Goal: Obtain resource: Download file/media

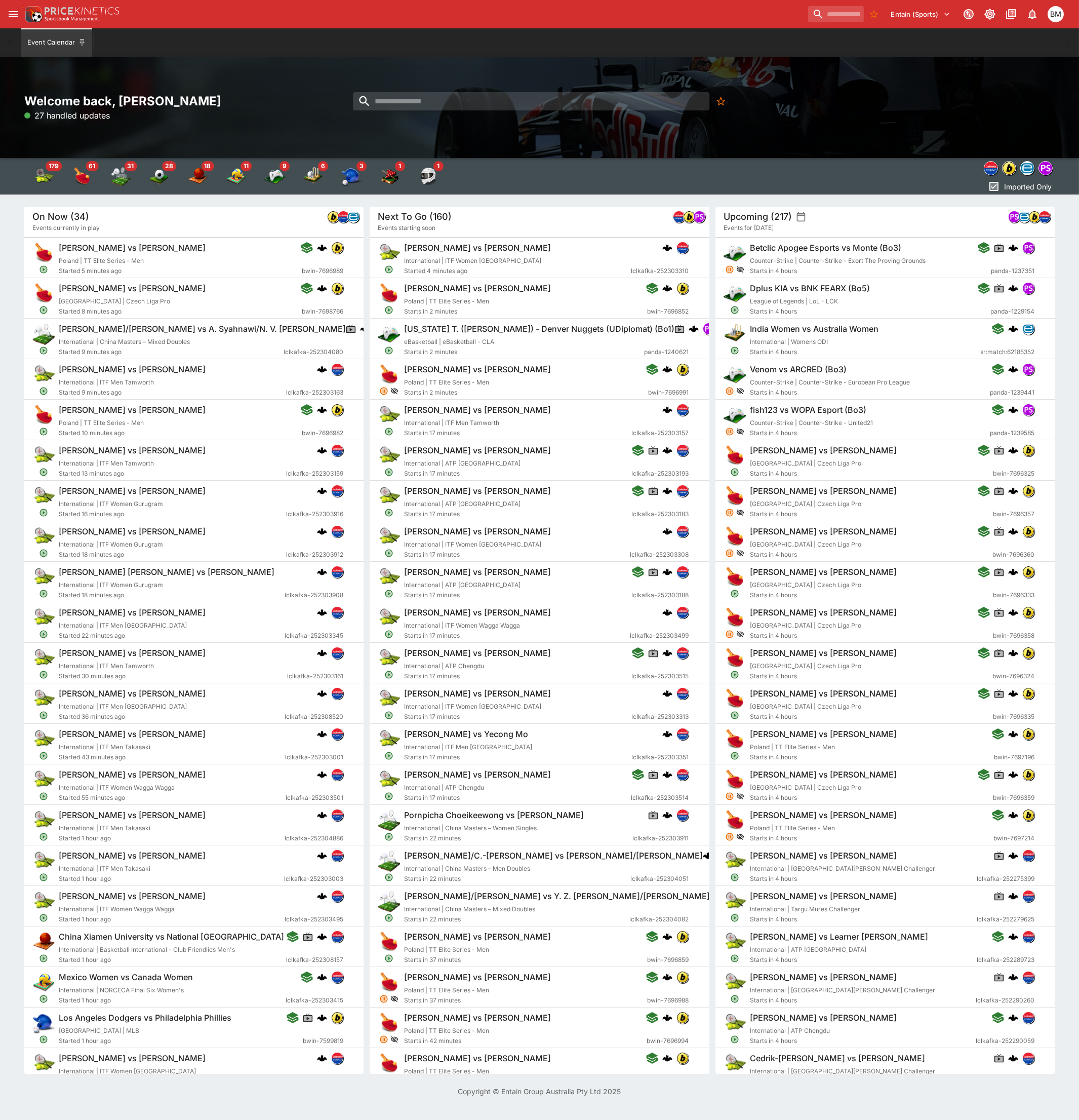
click at [463, 88] on div "Welcome back, [PERSON_NAME] 27 handled updates" at bounding box center [539, 107] width 1079 height 102
click at [462, 93] on input "search" at bounding box center [531, 101] width 357 height 18
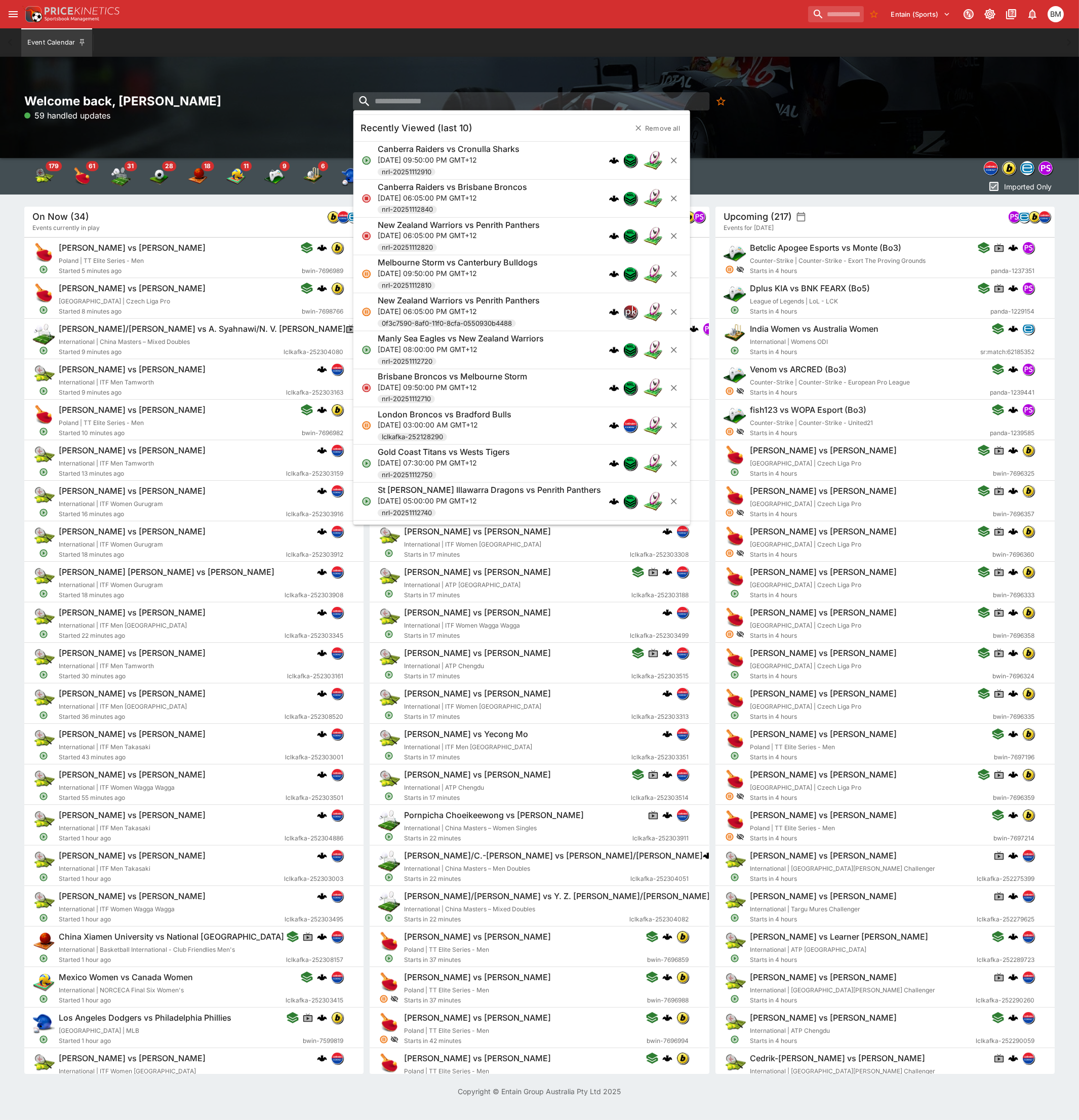
click at [444, 159] on p "[DATE] 09:50:00 PM GMT+12" at bounding box center [449, 159] width 142 height 11
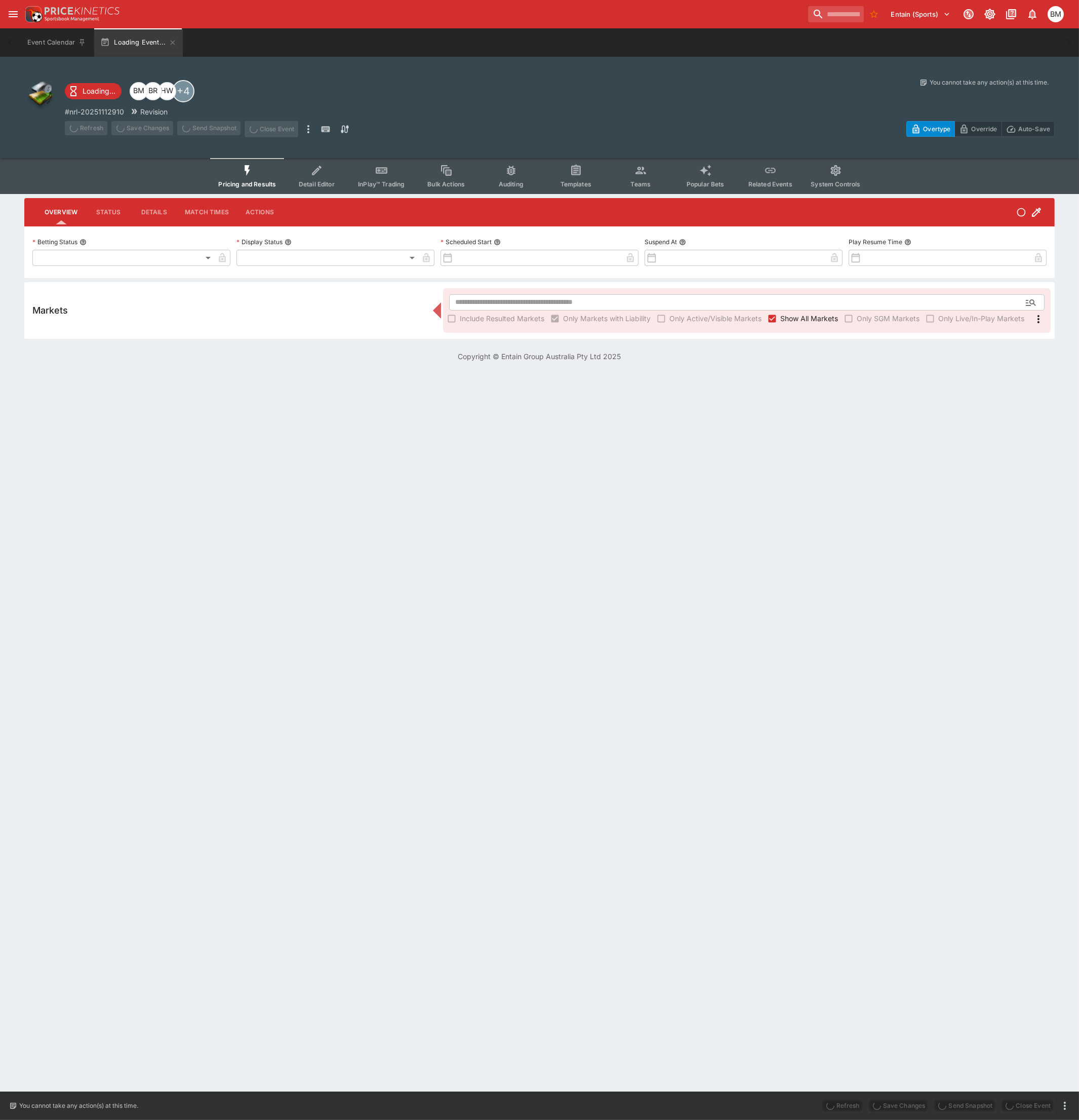
click at [364, 181] on button "InPlay™ Trading" at bounding box center [381, 176] width 65 height 36
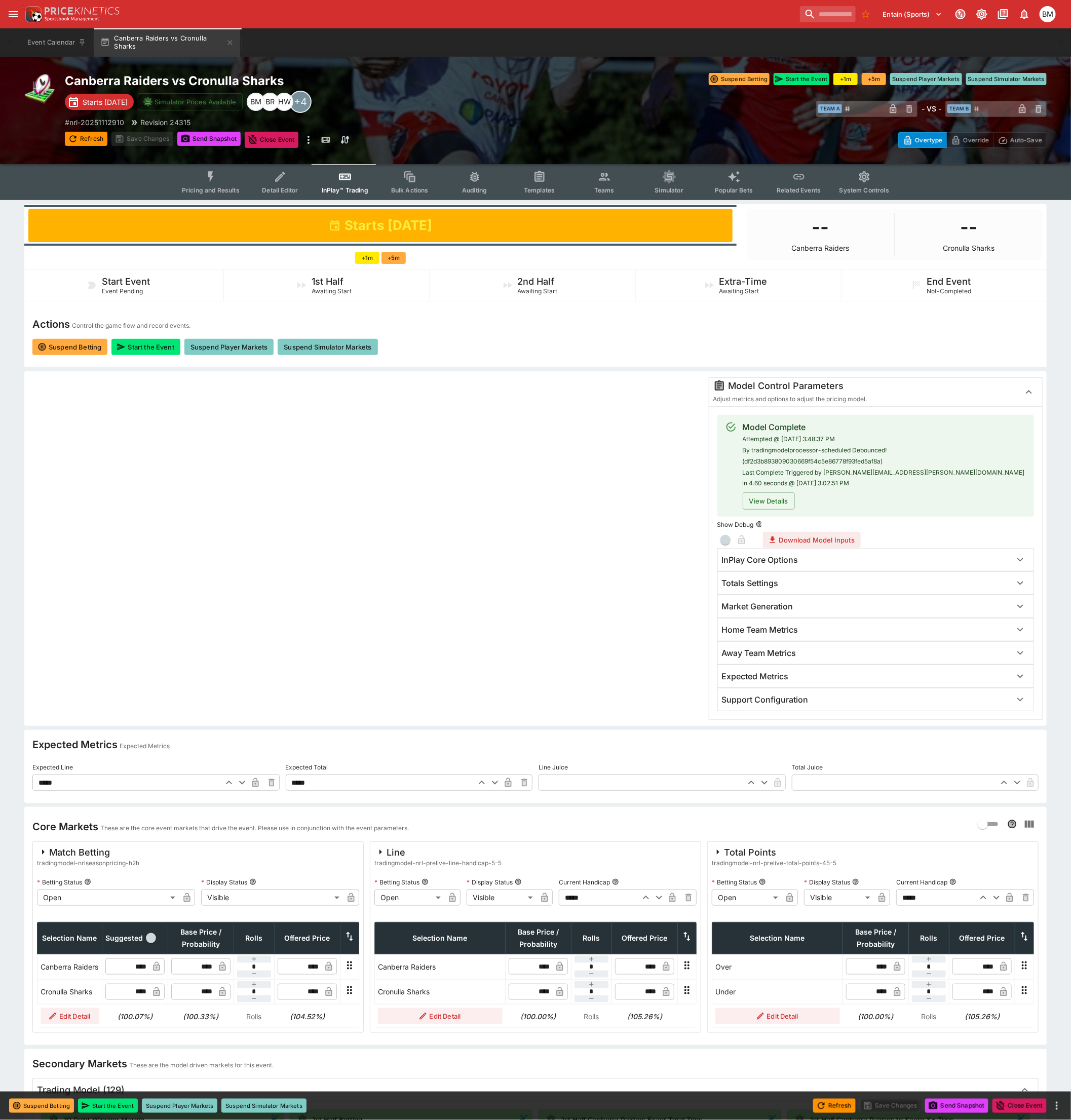
click at [219, 184] on button "Pricing and Results" at bounding box center [210, 182] width 74 height 36
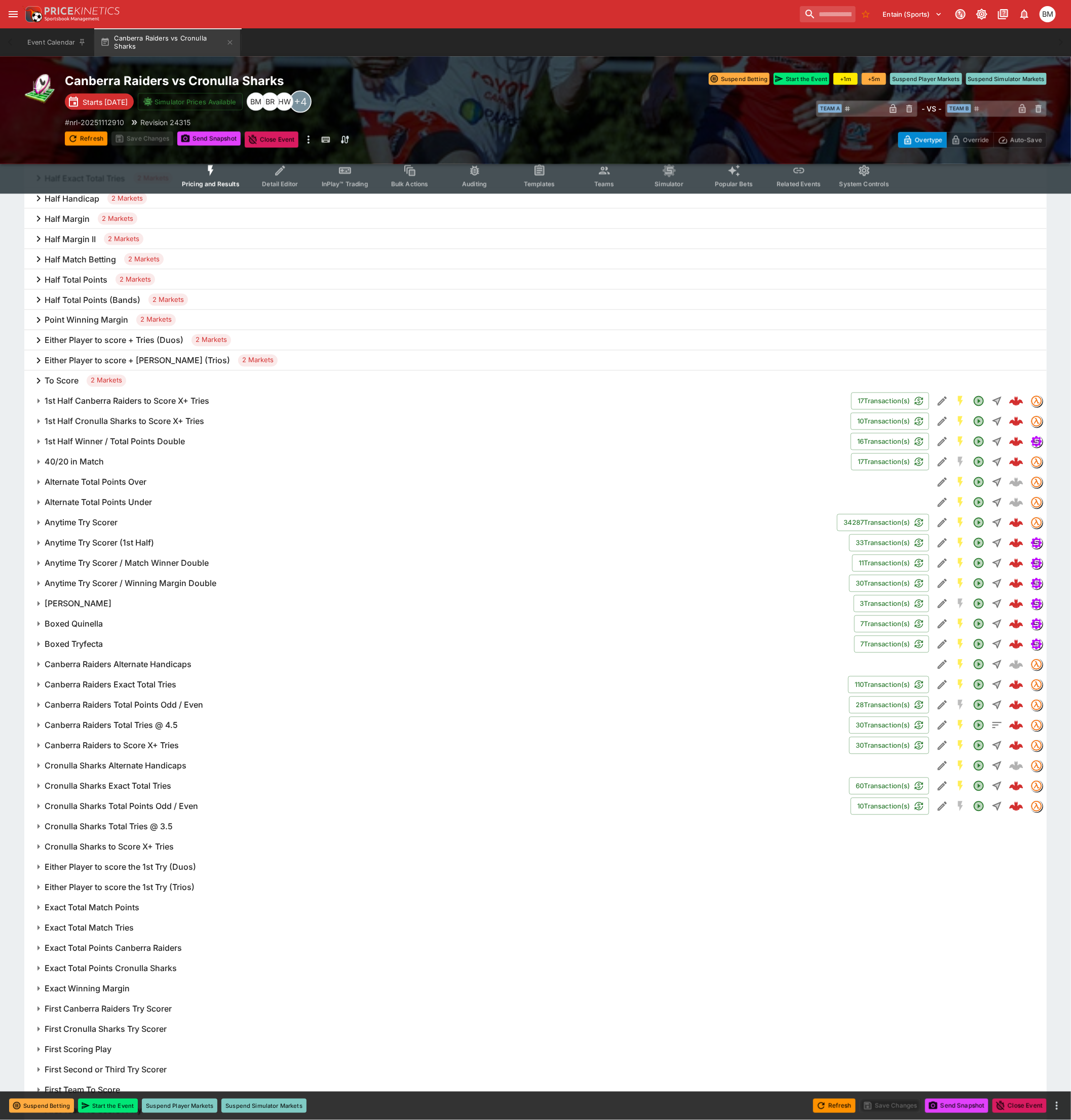
scroll to position [2026, 0]
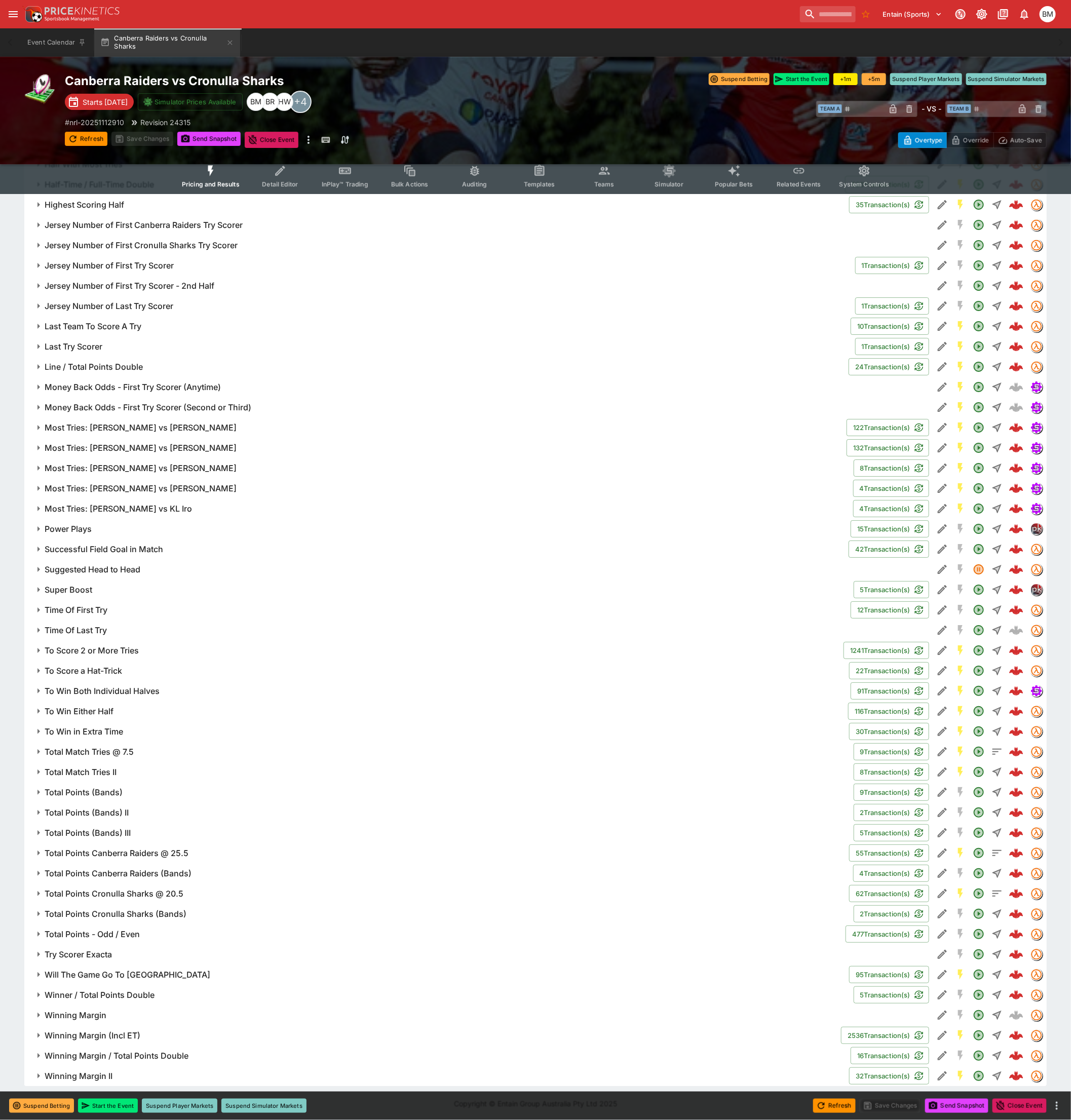
click at [108, 931] on h6 "Total Points - Odd / Even" at bounding box center [92, 934] width 95 height 11
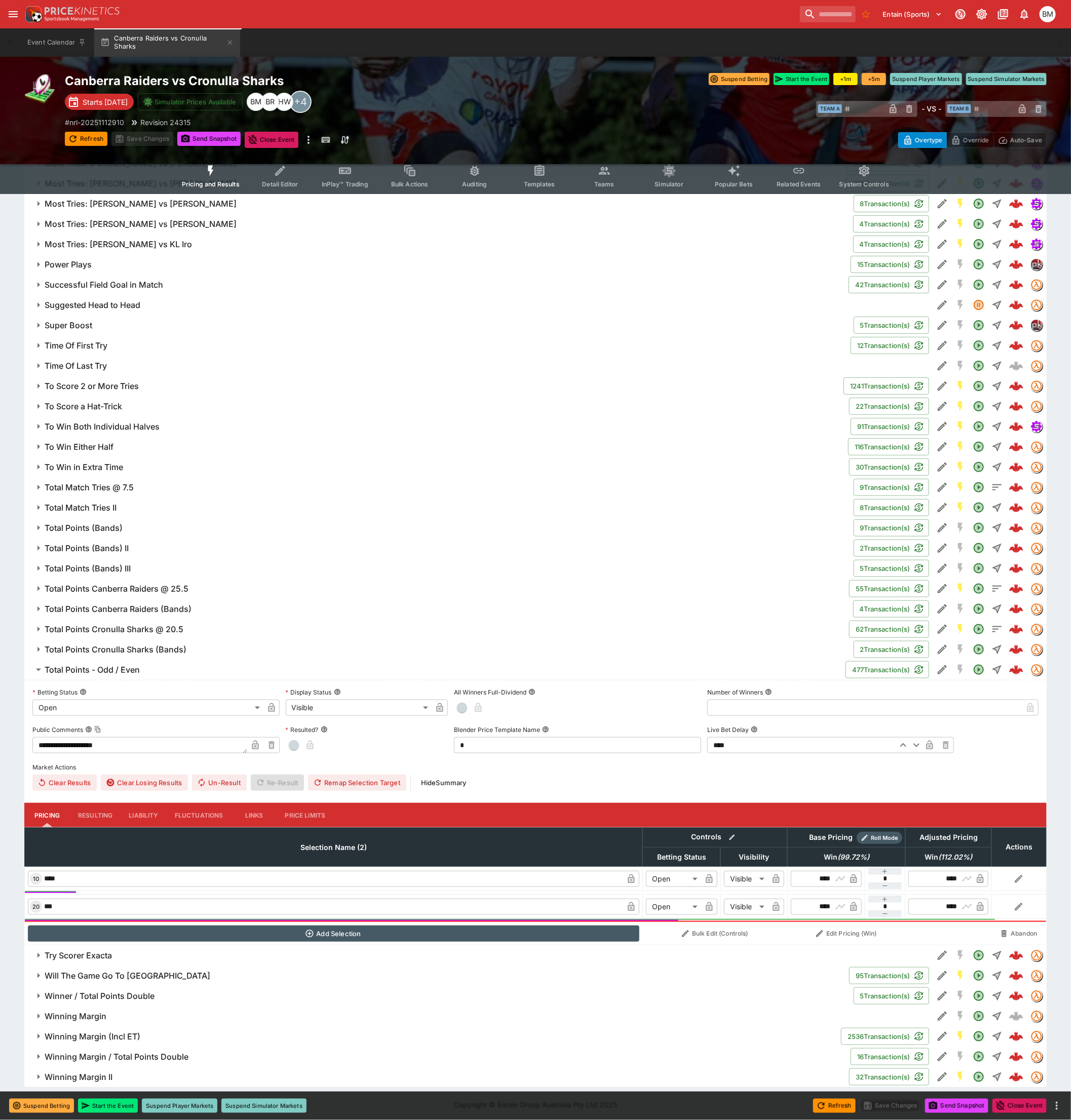
scroll to position [2292, 0]
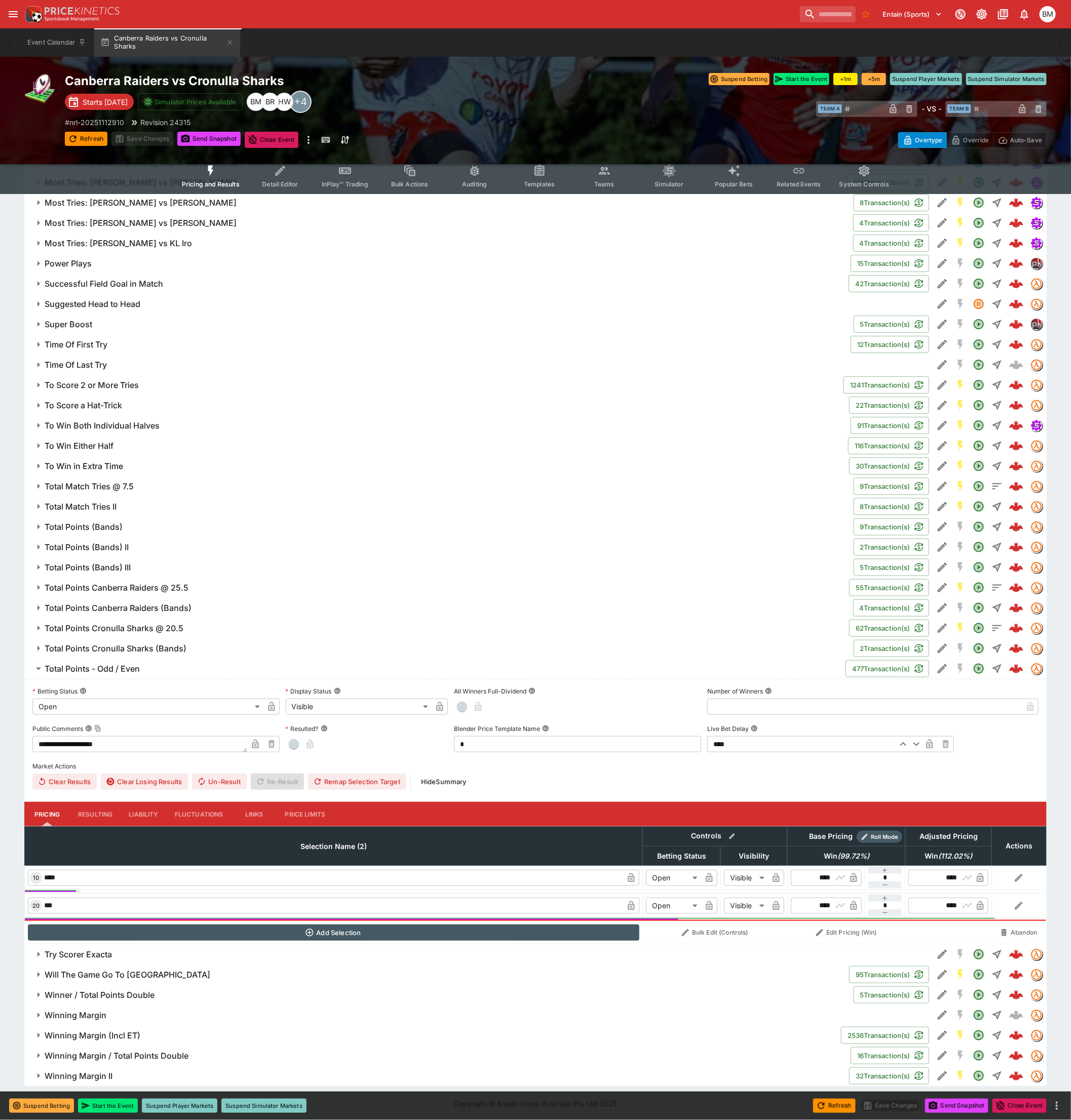
click at [600, 608] on span "Total Points Canberra Raiders (Bands)" at bounding box center [445, 608] width 801 height 11
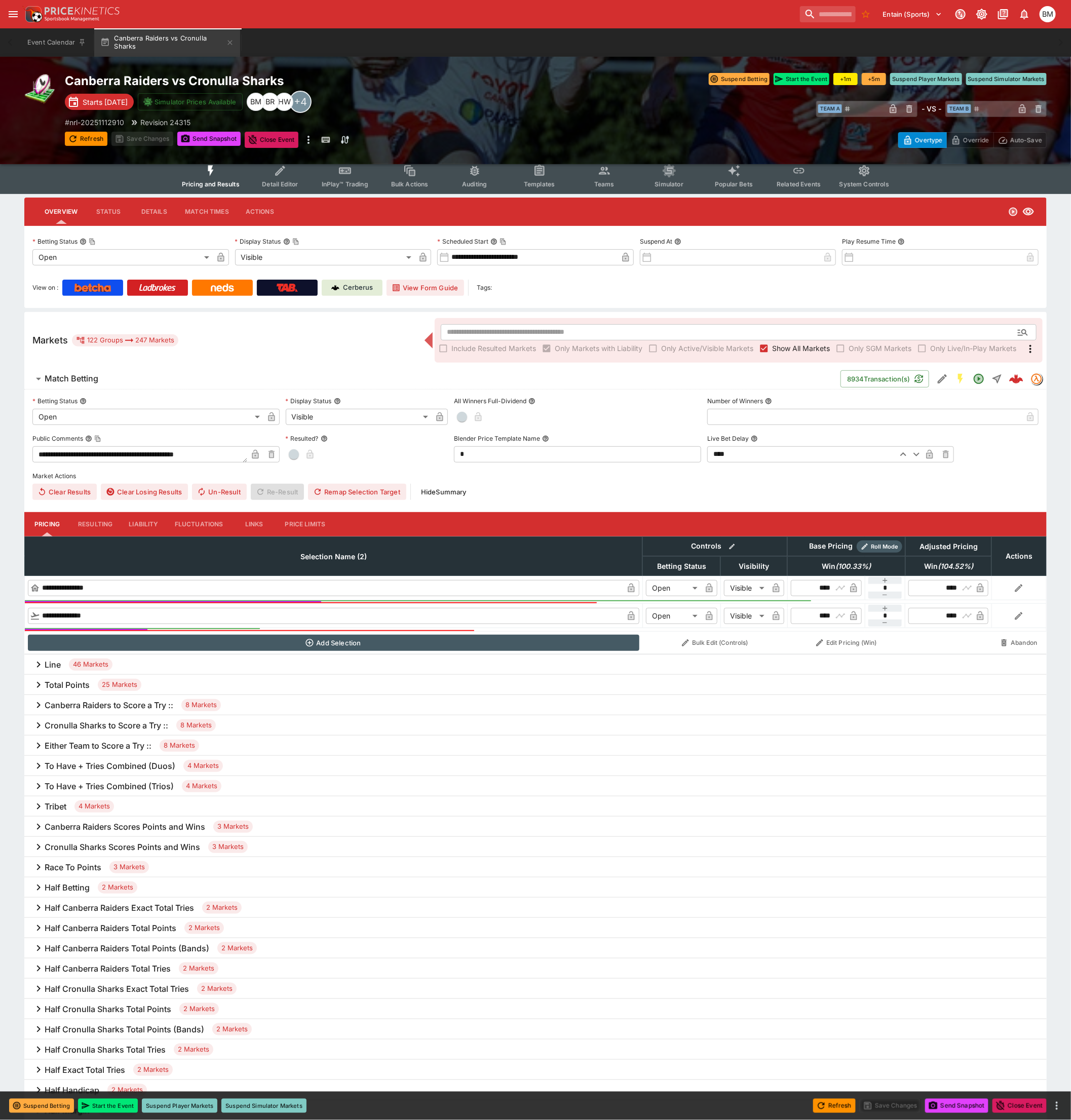
scroll to position [0, 0]
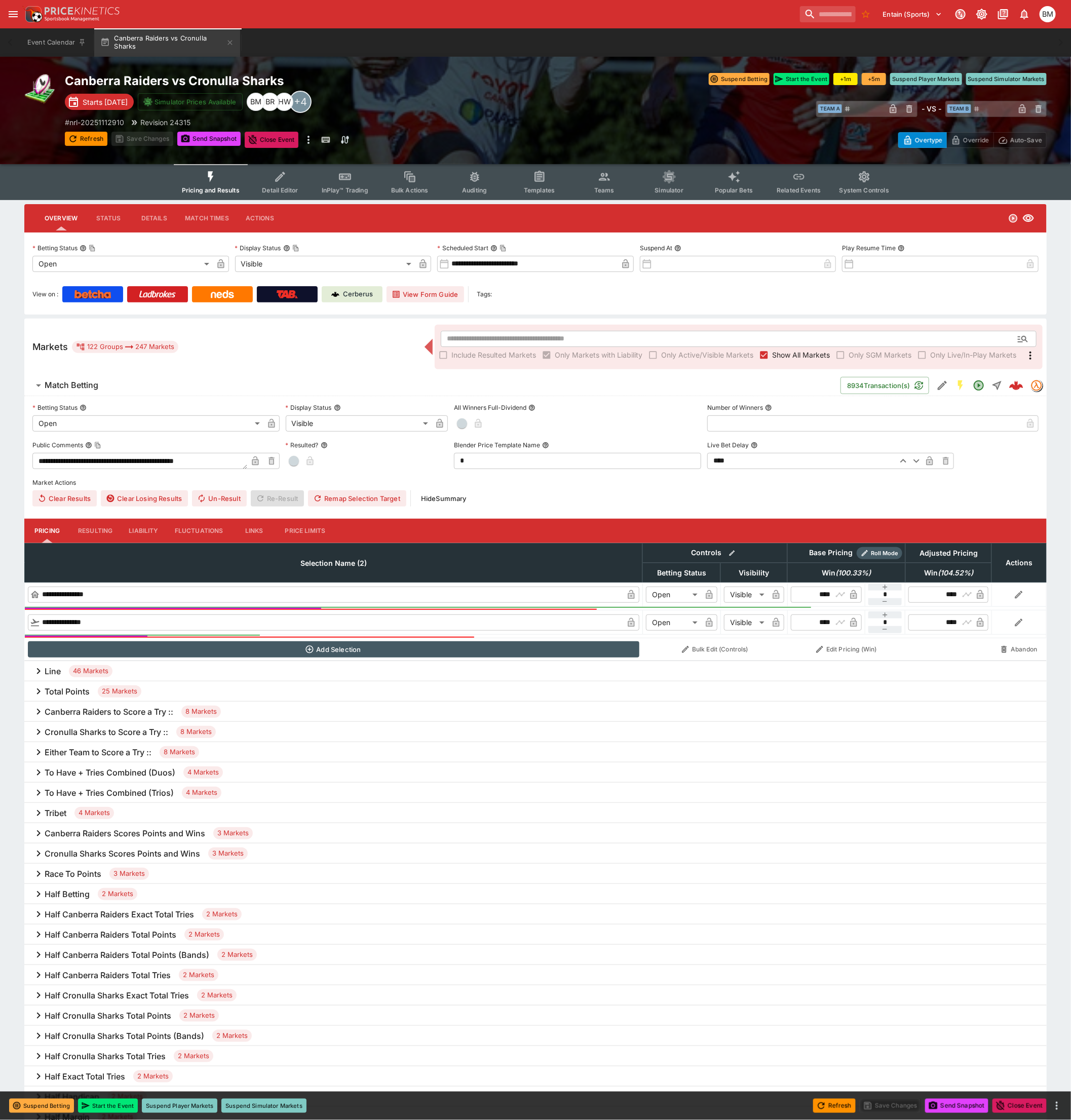
click at [345, 174] on icon "Event type filters" at bounding box center [345, 177] width 13 height 13
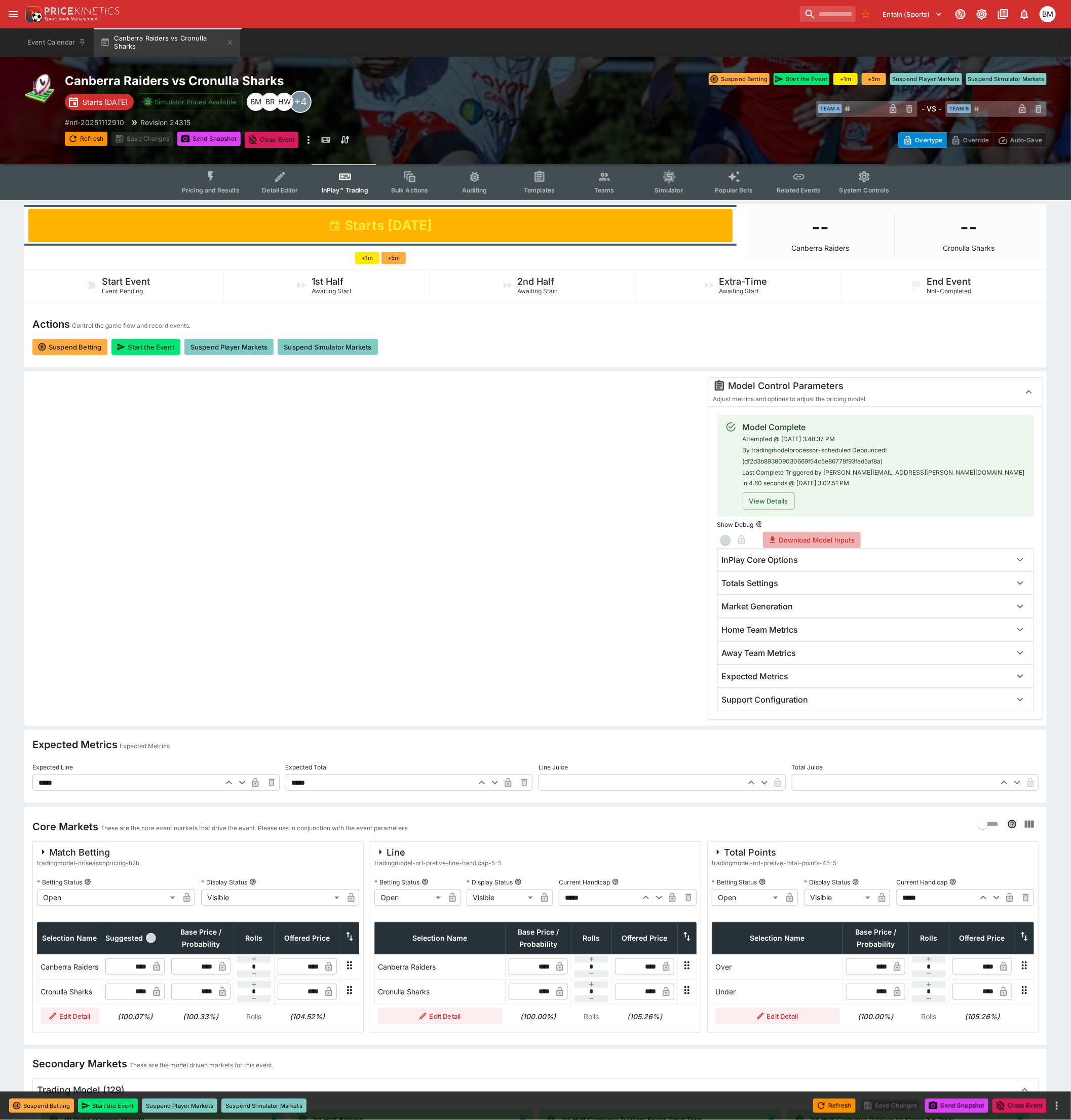
click at [826, 534] on button "Download Model Inputs" at bounding box center [812, 539] width 98 height 16
click at [425, 662] on div at bounding box center [365, 549] width 675 height 343
click at [242, 674] on div at bounding box center [365, 549] width 675 height 343
click at [467, 465] on div at bounding box center [365, 549] width 675 height 343
click at [205, 177] on button "Pricing and Results" at bounding box center [210, 182] width 74 height 36
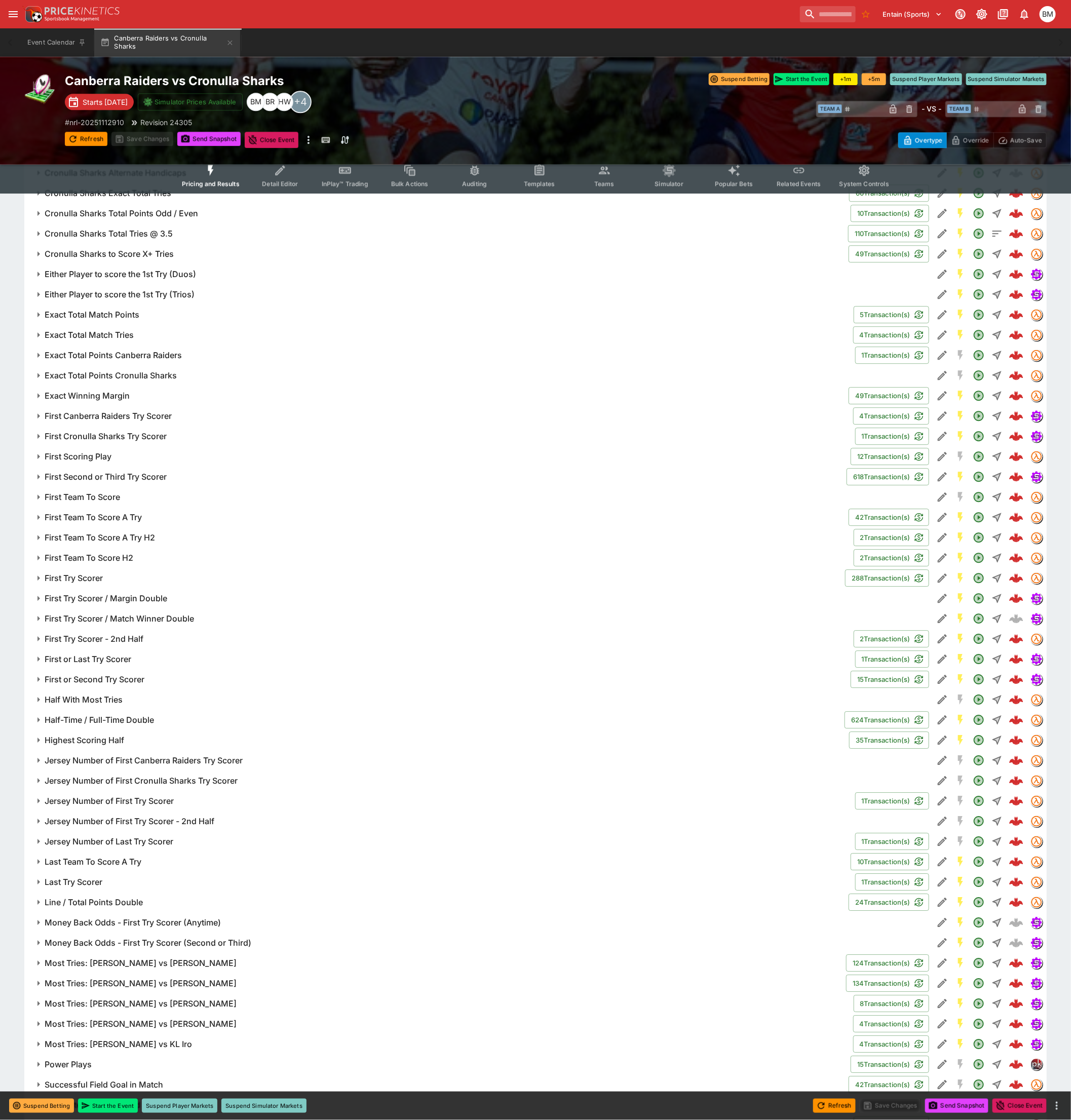
scroll to position [1464, 0]
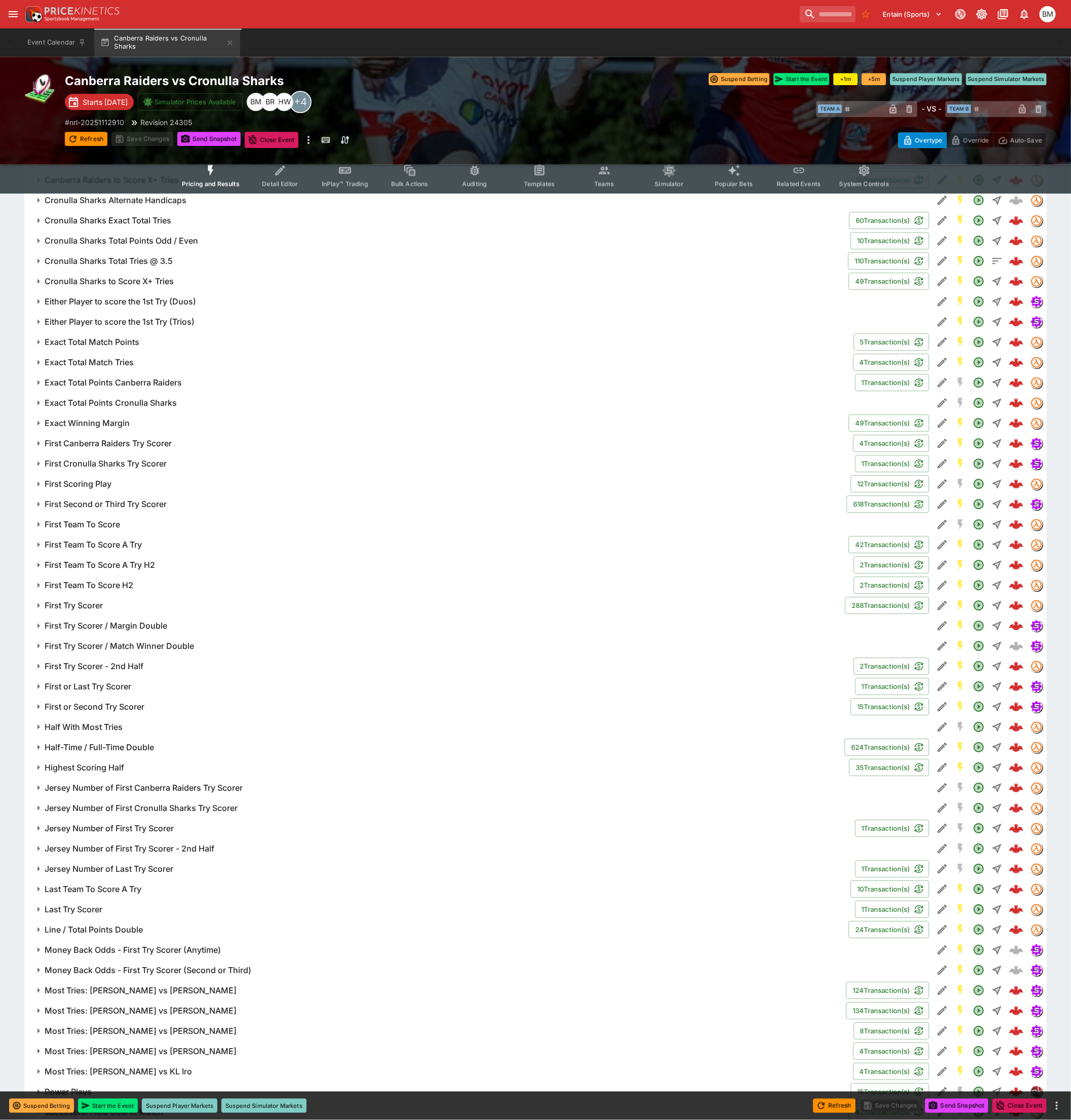
click at [68, 418] on h6 "Exact Winning Margin" at bounding box center [87, 423] width 85 height 11
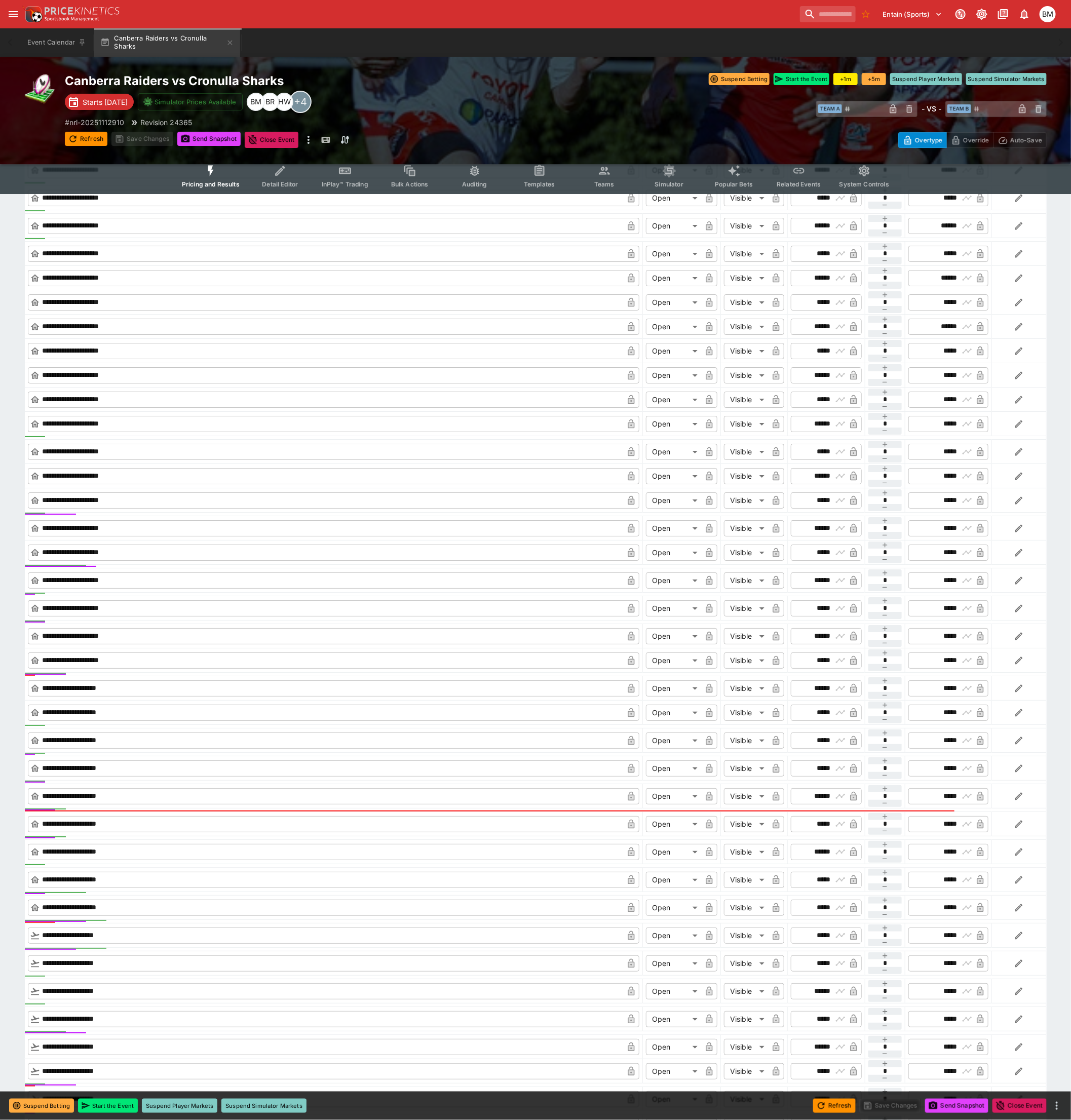
scroll to position [2083, 0]
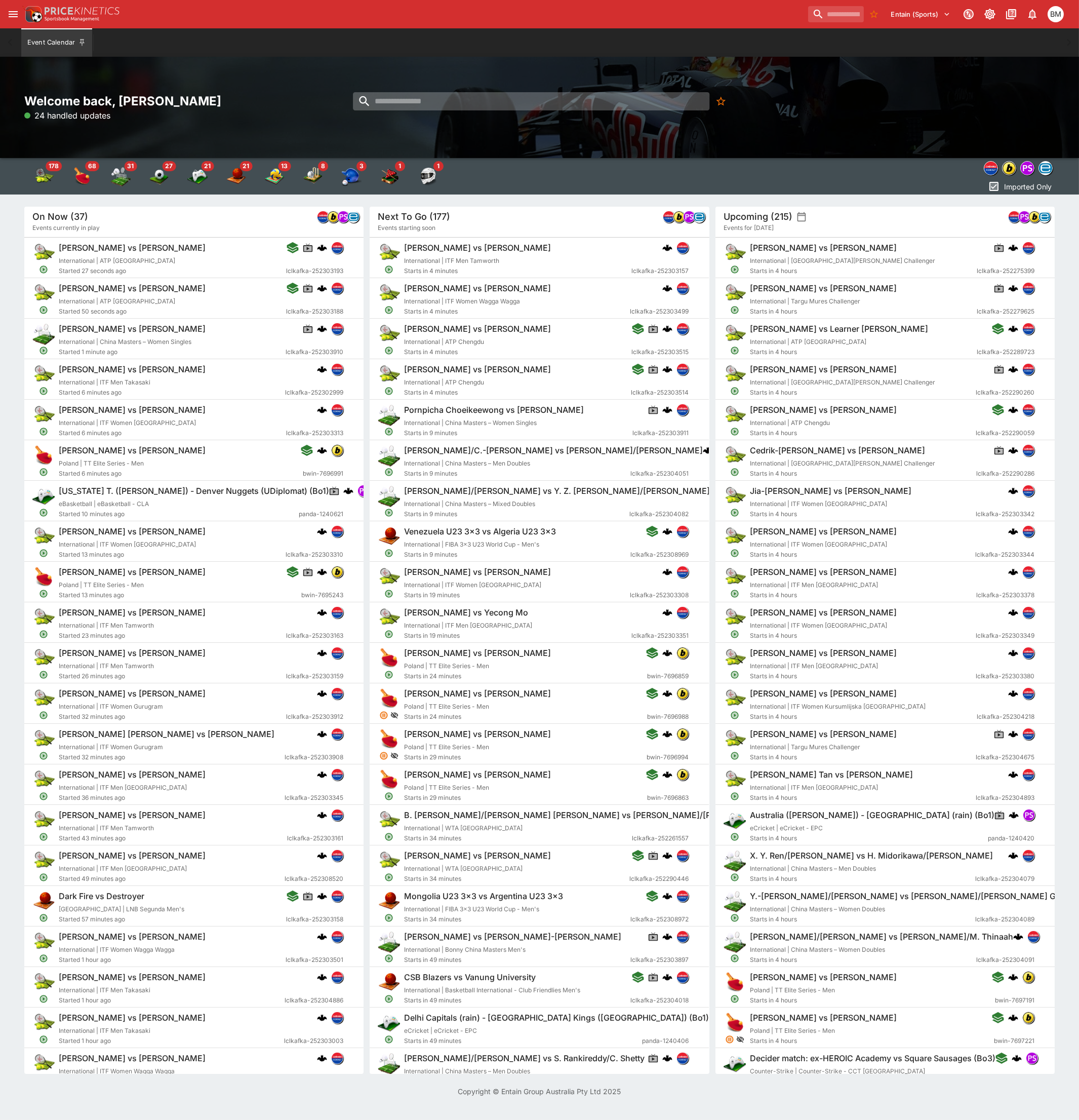
click at [498, 94] on input "search" at bounding box center [531, 101] width 357 height 18
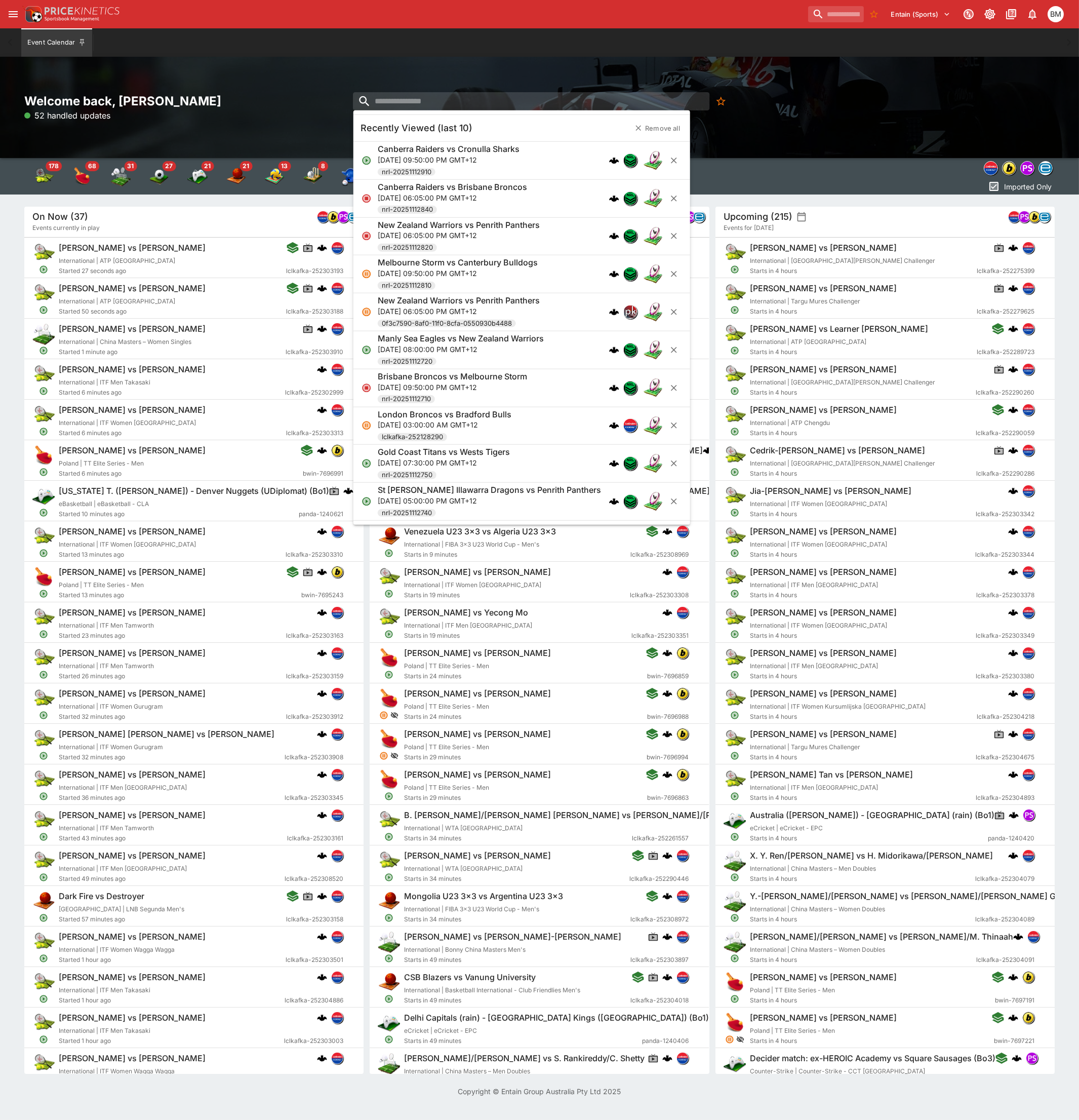
click at [460, 158] on p "[DATE] 09:50:00 PM GMT+12" at bounding box center [449, 159] width 142 height 11
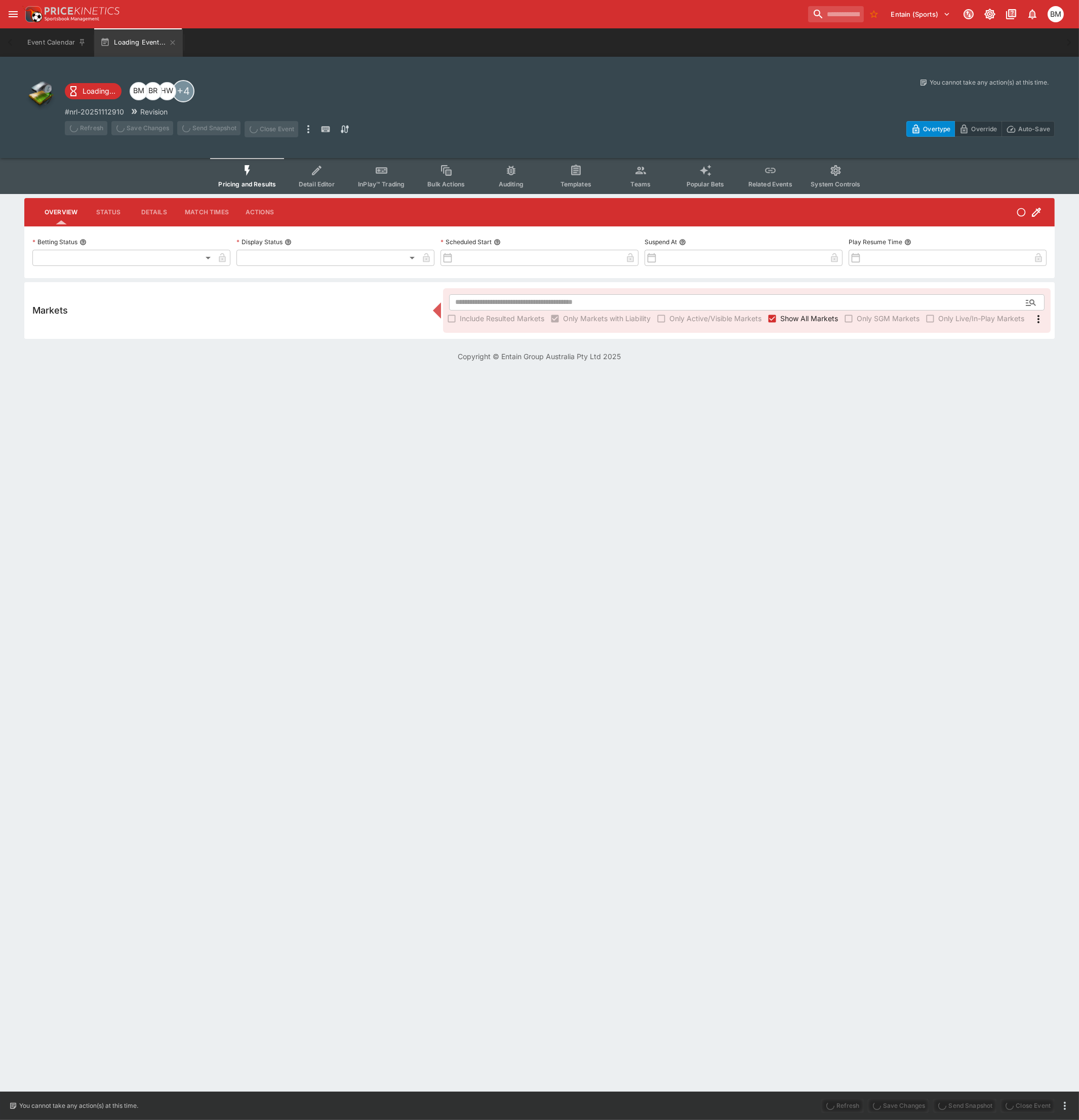
click at [356, 183] on button "InPlay™ Trading" at bounding box center [381, 176] width 65 height 36
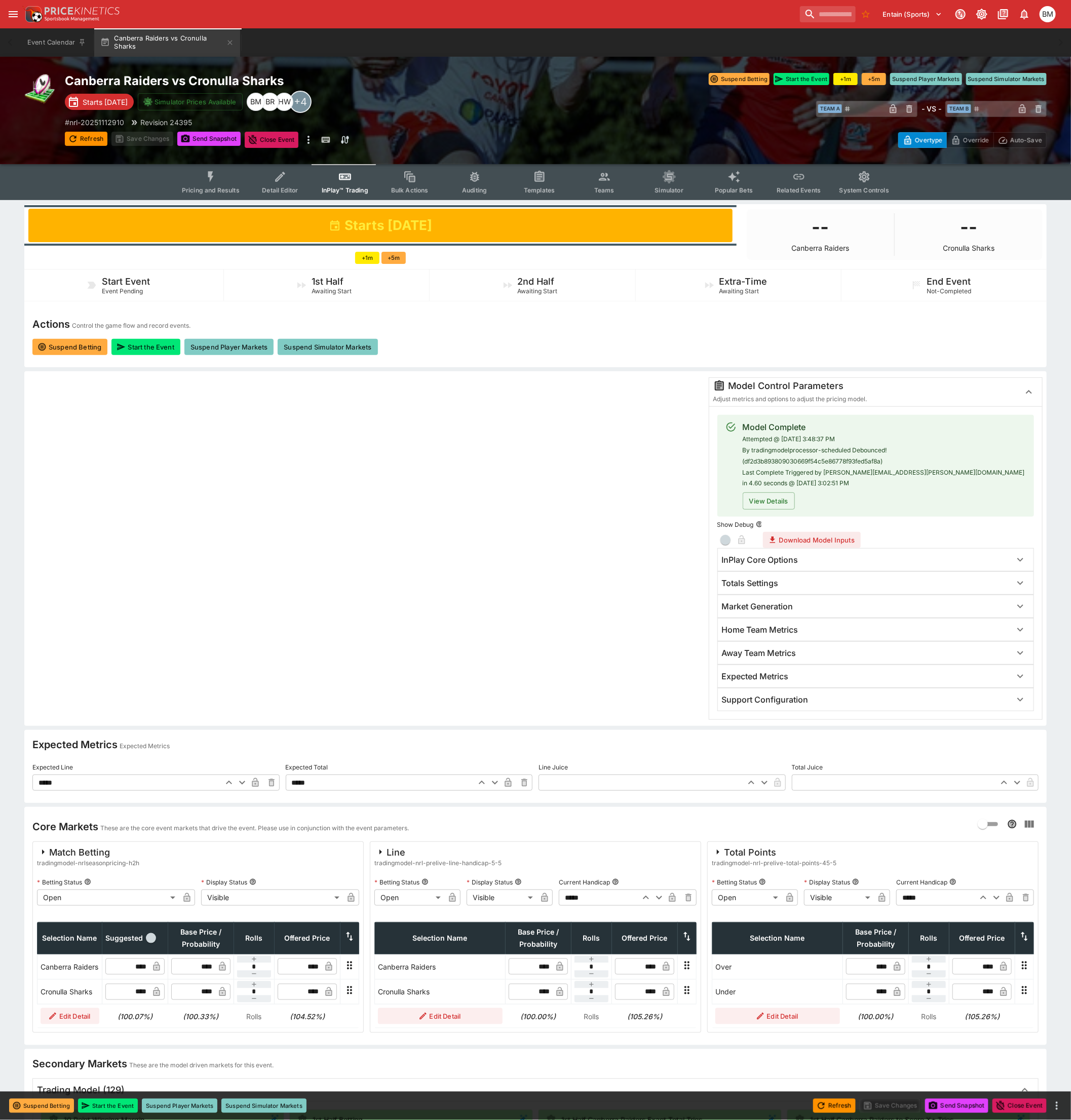
click at [224, 188] on span "Pricing and Results" at bounding box center [211, 190] width 58 height 8
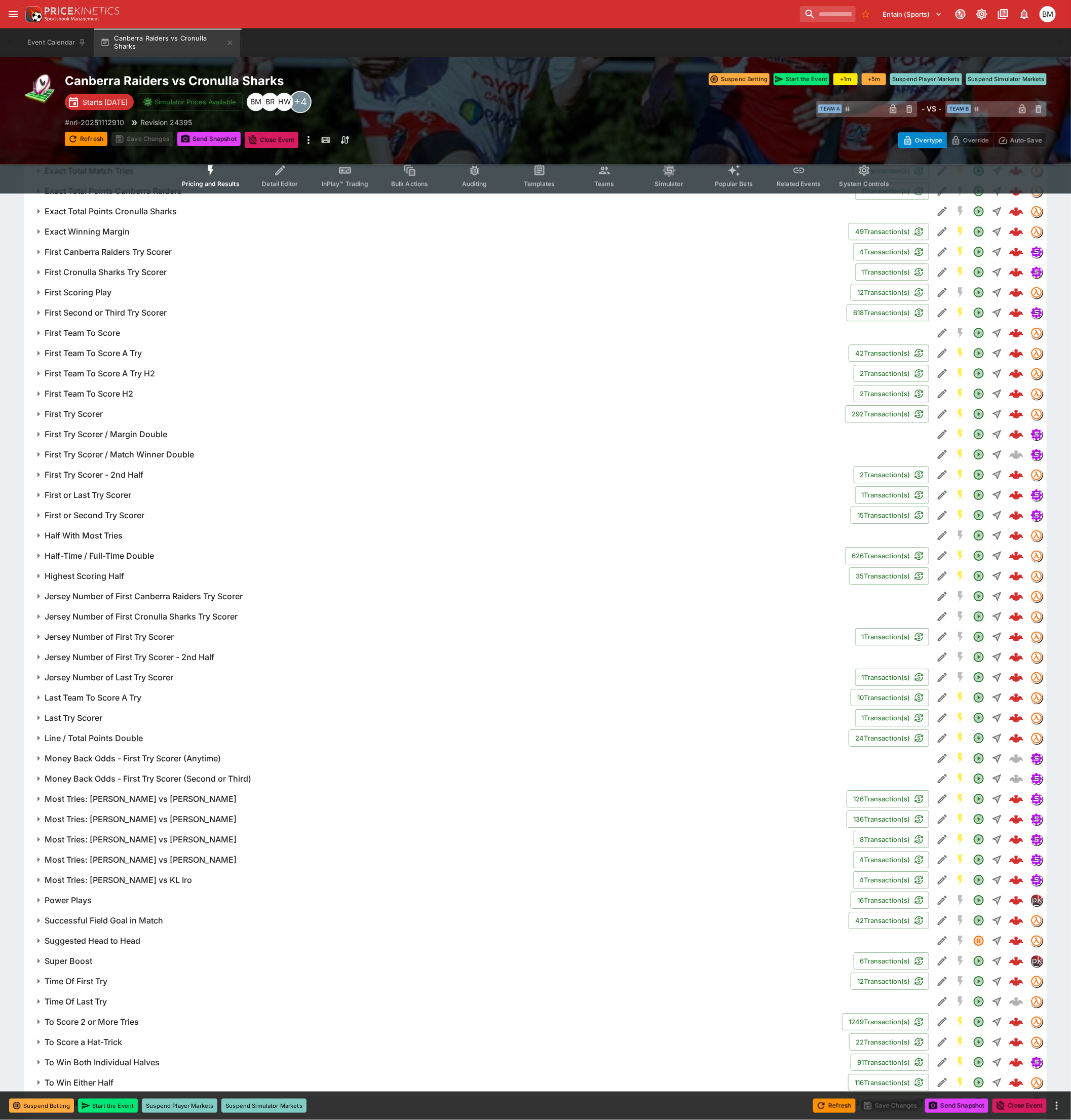
scroll to position [1520, 0]
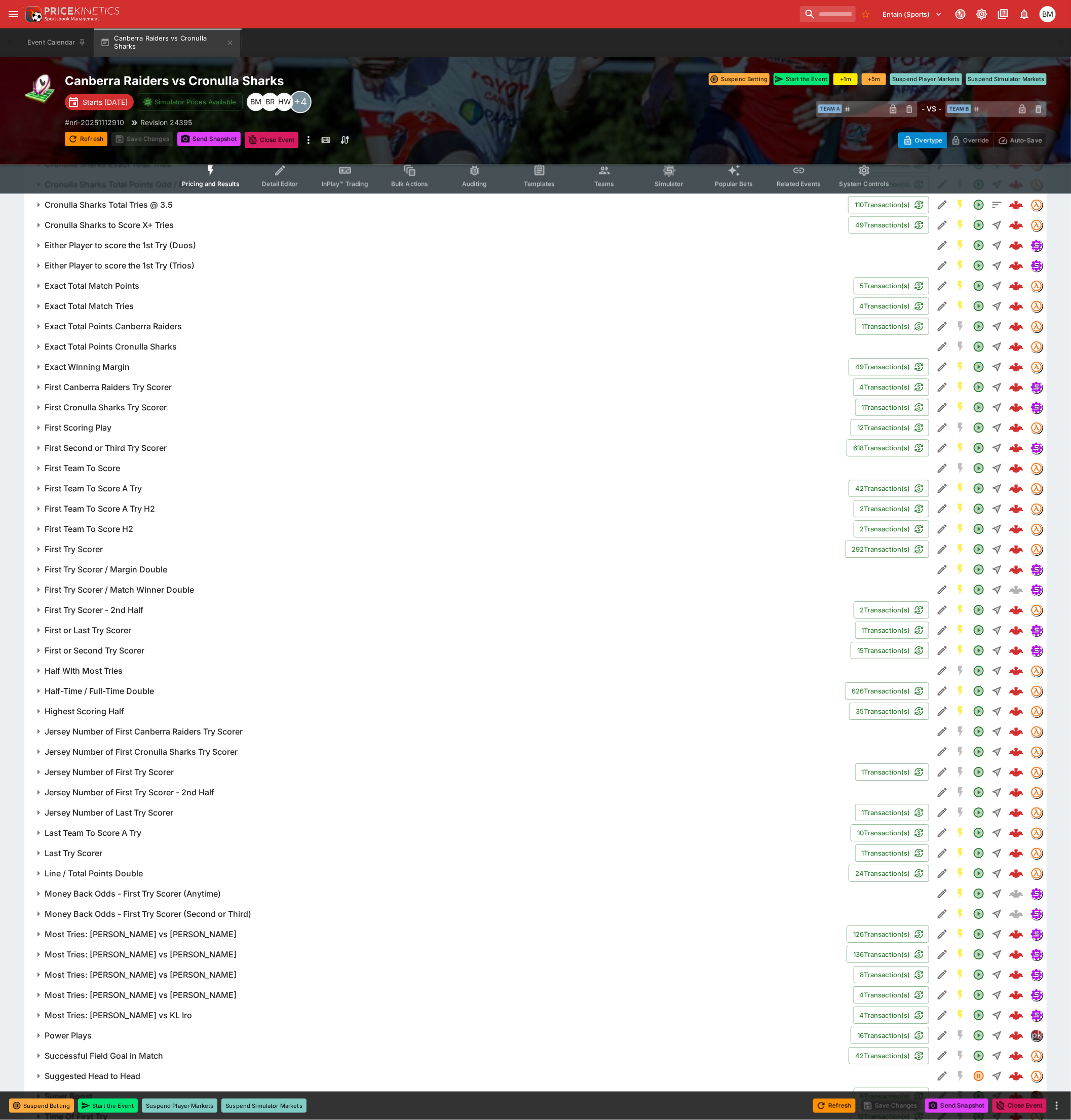
click at [120, 368] on h6 "Exact Winning Margin" at bounding box center [87, 367] width 85 height 11
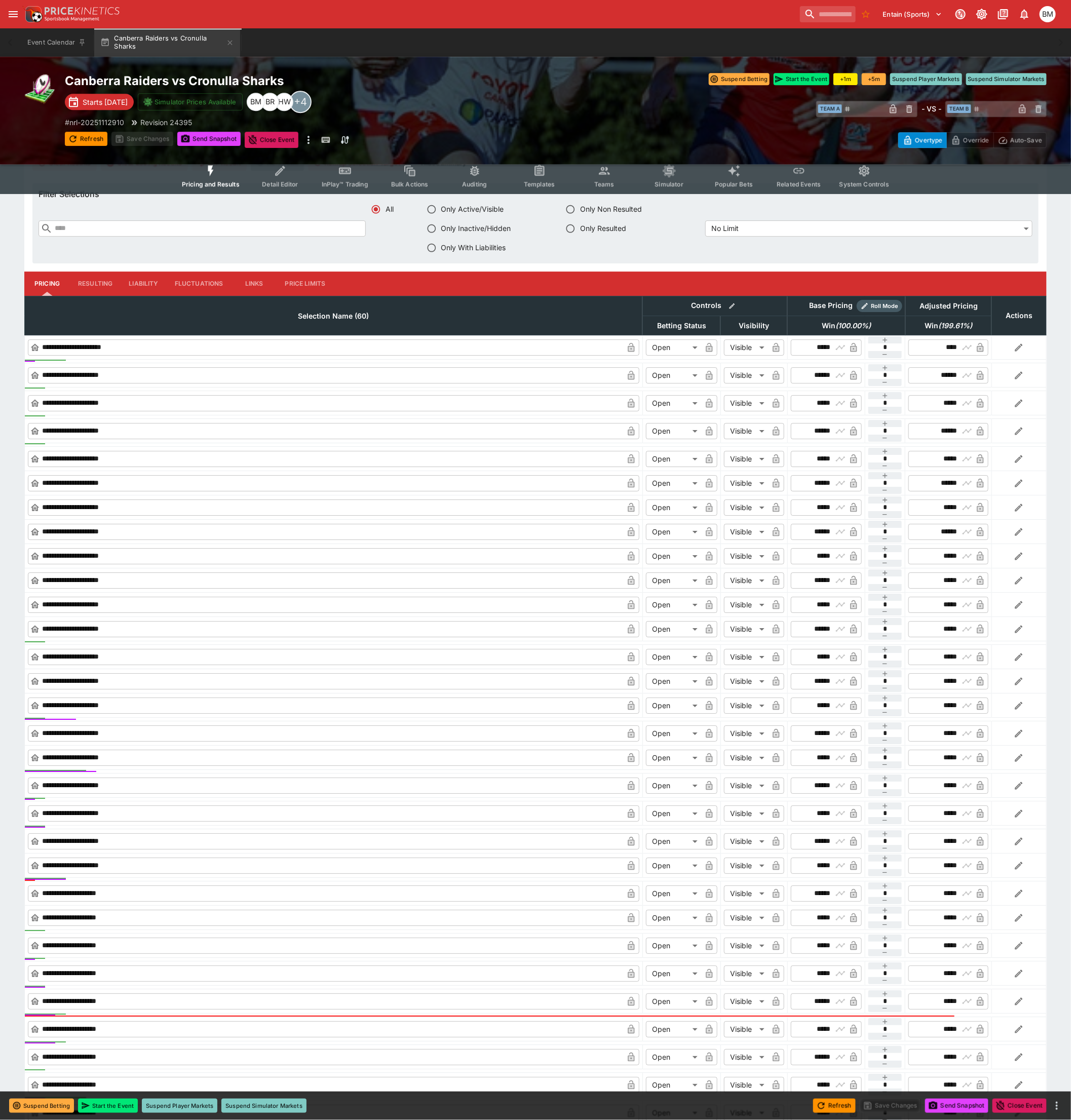
scroll to position [1914, 0]
